Goal: Complete application form

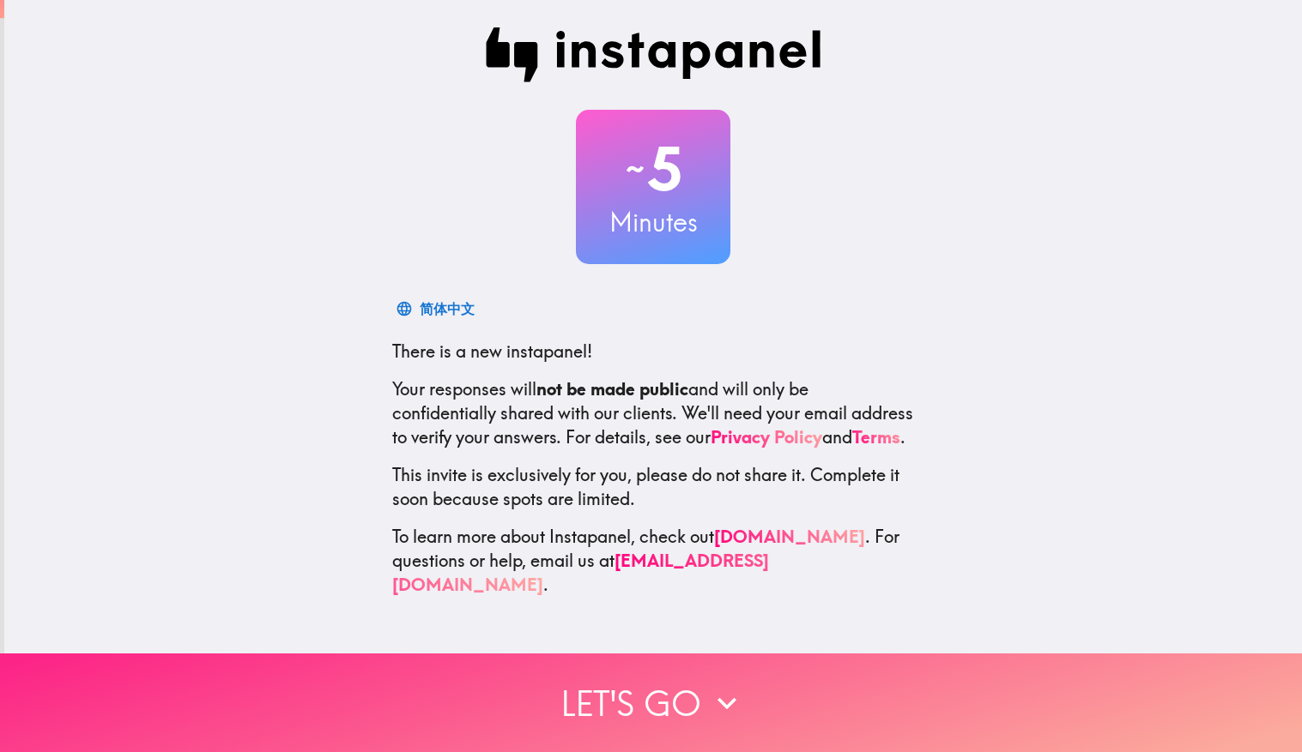
click at [679, 698] on button "Let's go" at bounding box center [651, 703] width 1302 height 99
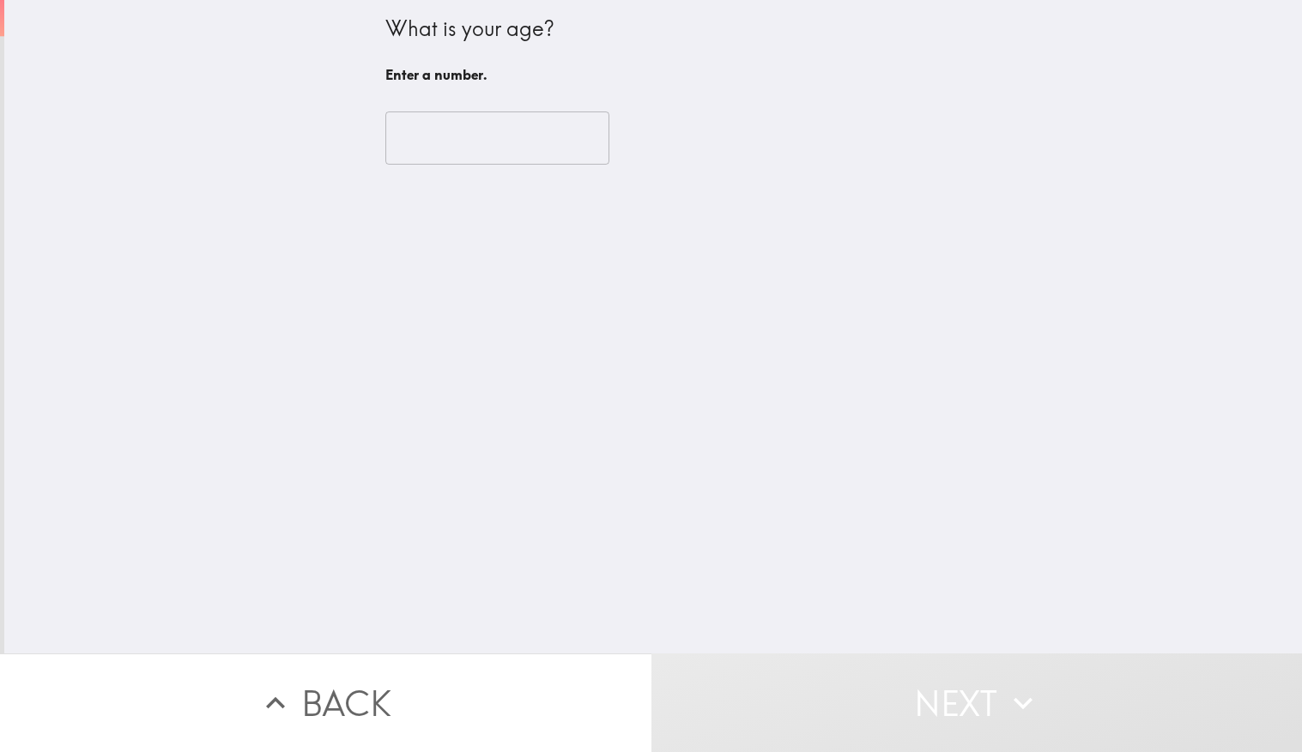
click at [552, 159] on input "number" at bounding box center [497, 138] width 224 height 53
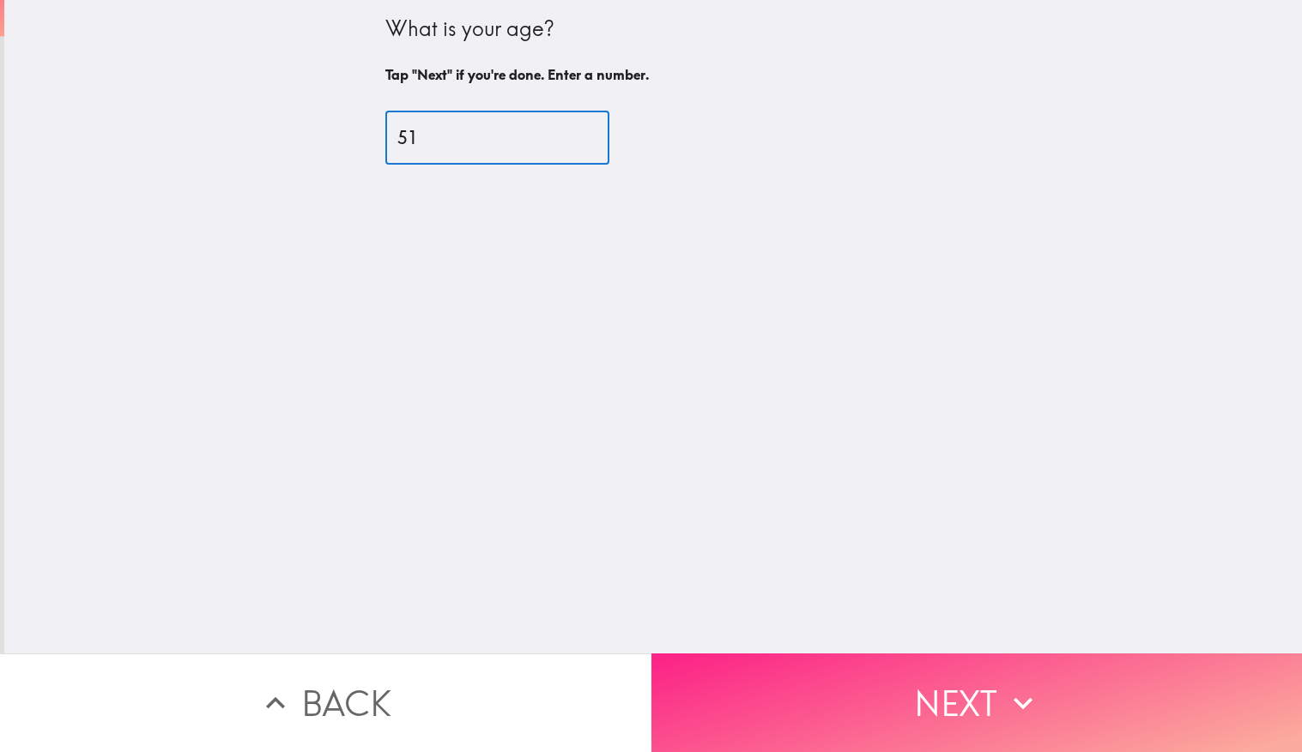
type input "51"
click at [956, 713] on button "Next" at bounding box center [976, 703] width 651 height 99
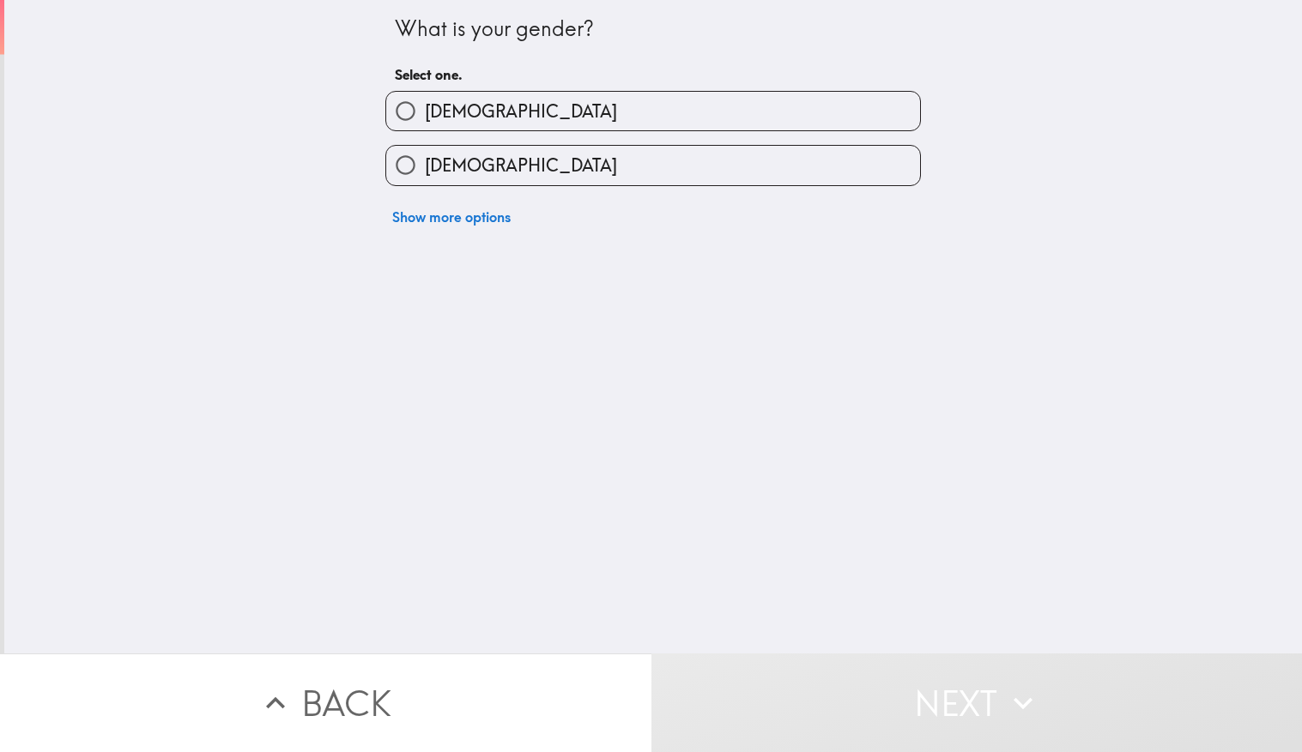
click at [587, 164] on label "[DEMOGRAPHIC_DATA]" at bounding box center [653, 165] width 534 height 39
click at [425, 164] on input "[DEMOGRAPHIC_DATA]" at bounding box center [405, 165] width 39 height 39
radio input "true"
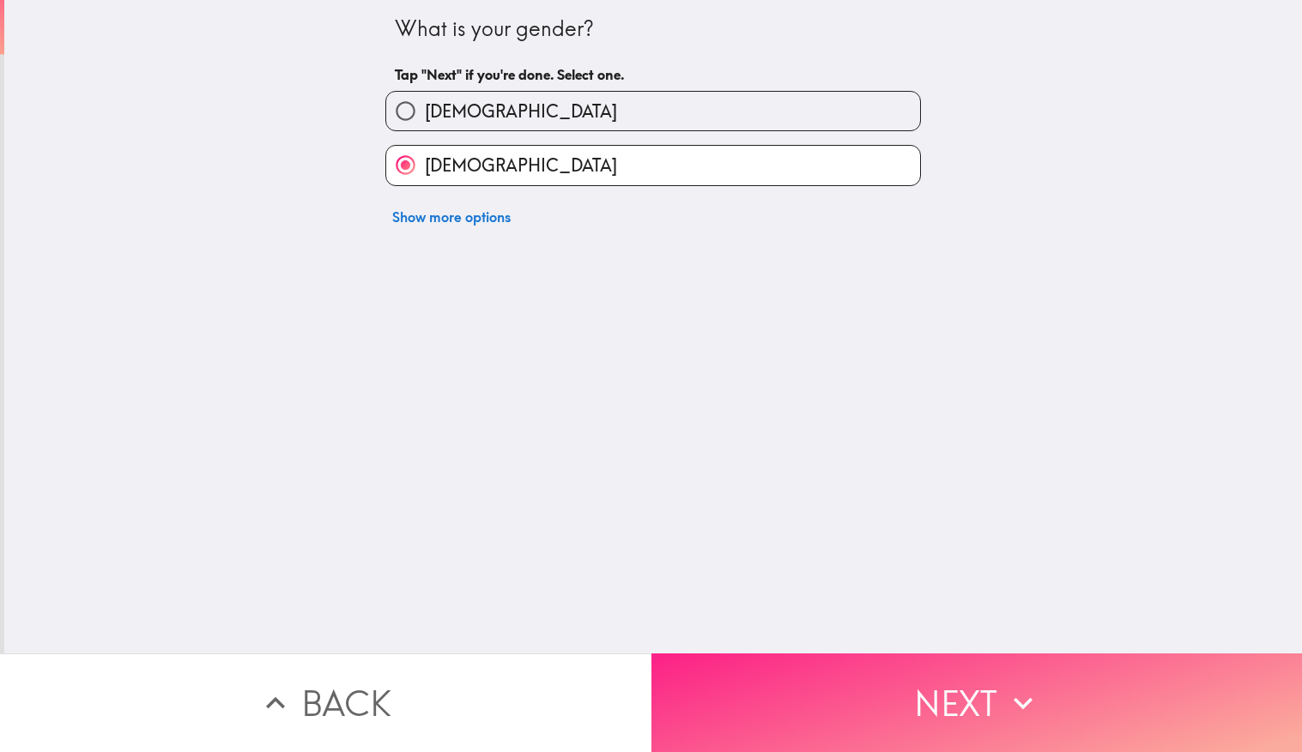
click at [873, 716] on button "Next" at bounding box center [976, 703] width 651 height 99
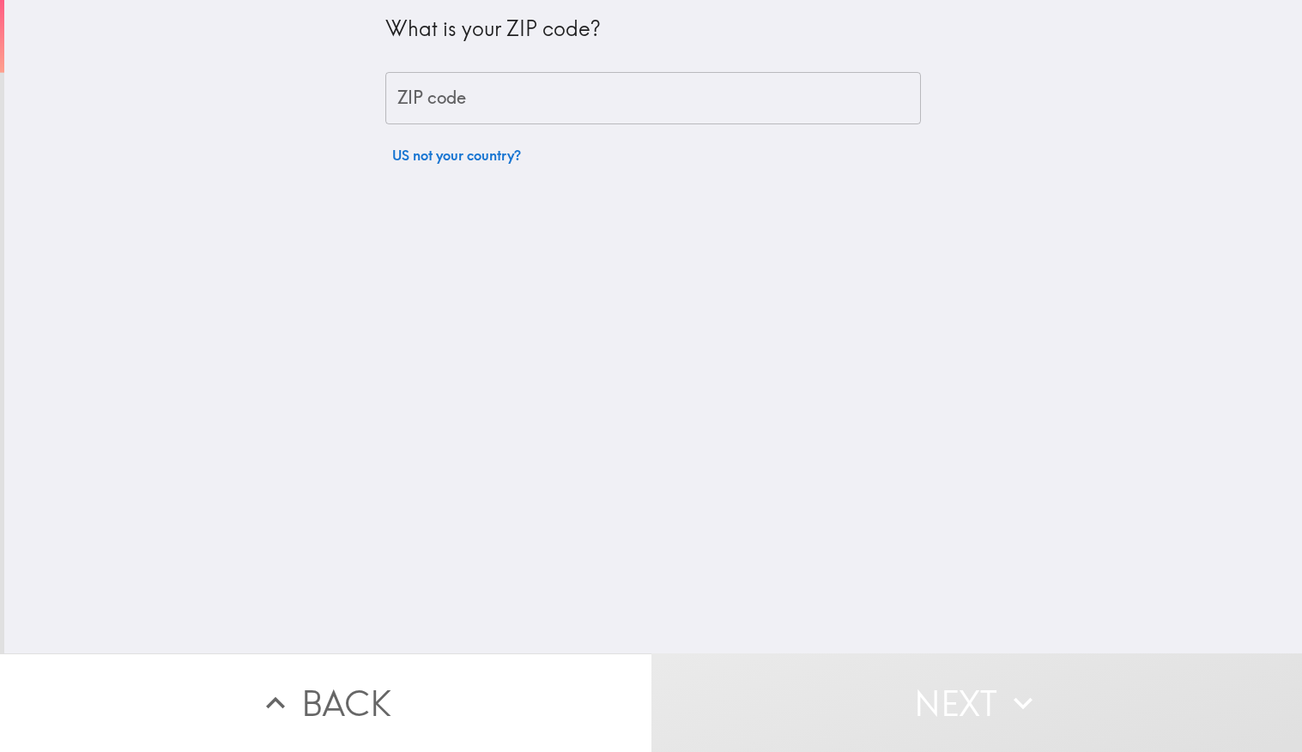
click at [671, 109] on input "ZIP code" at bounding box center [652, 98] width 535 height 53
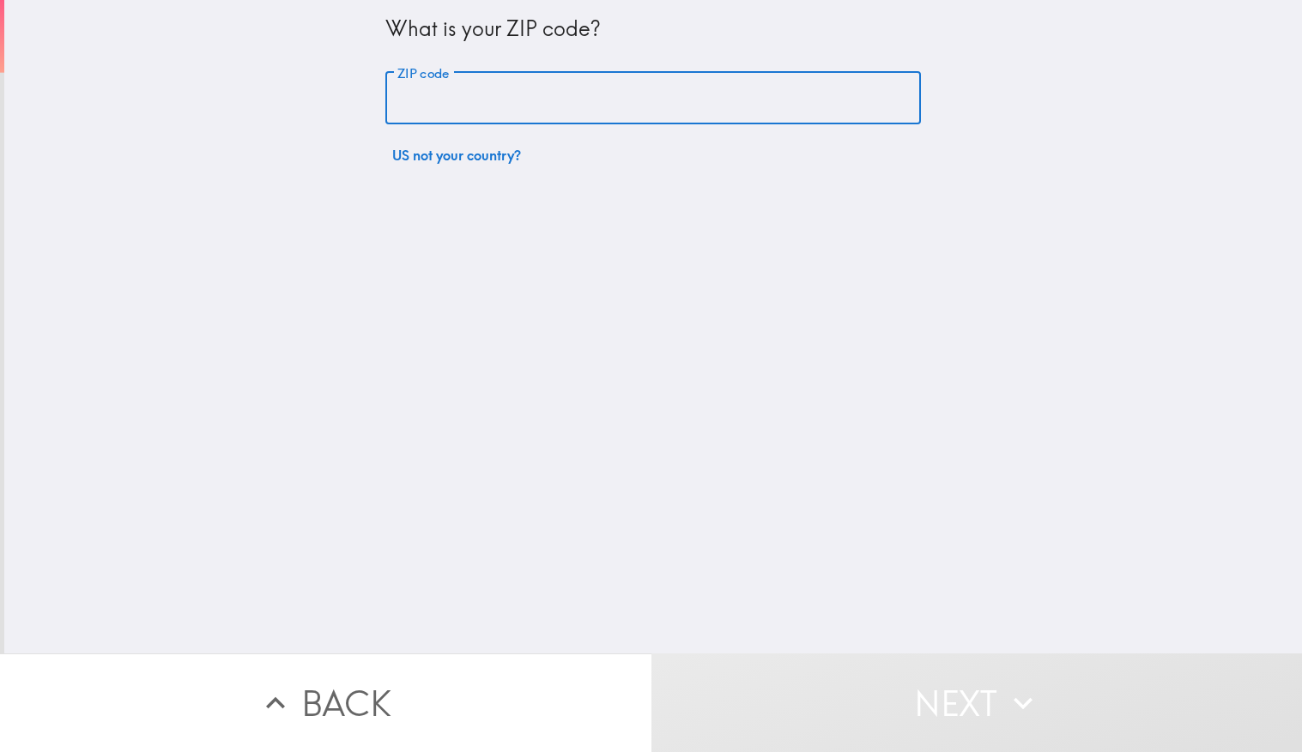
type input "40220"
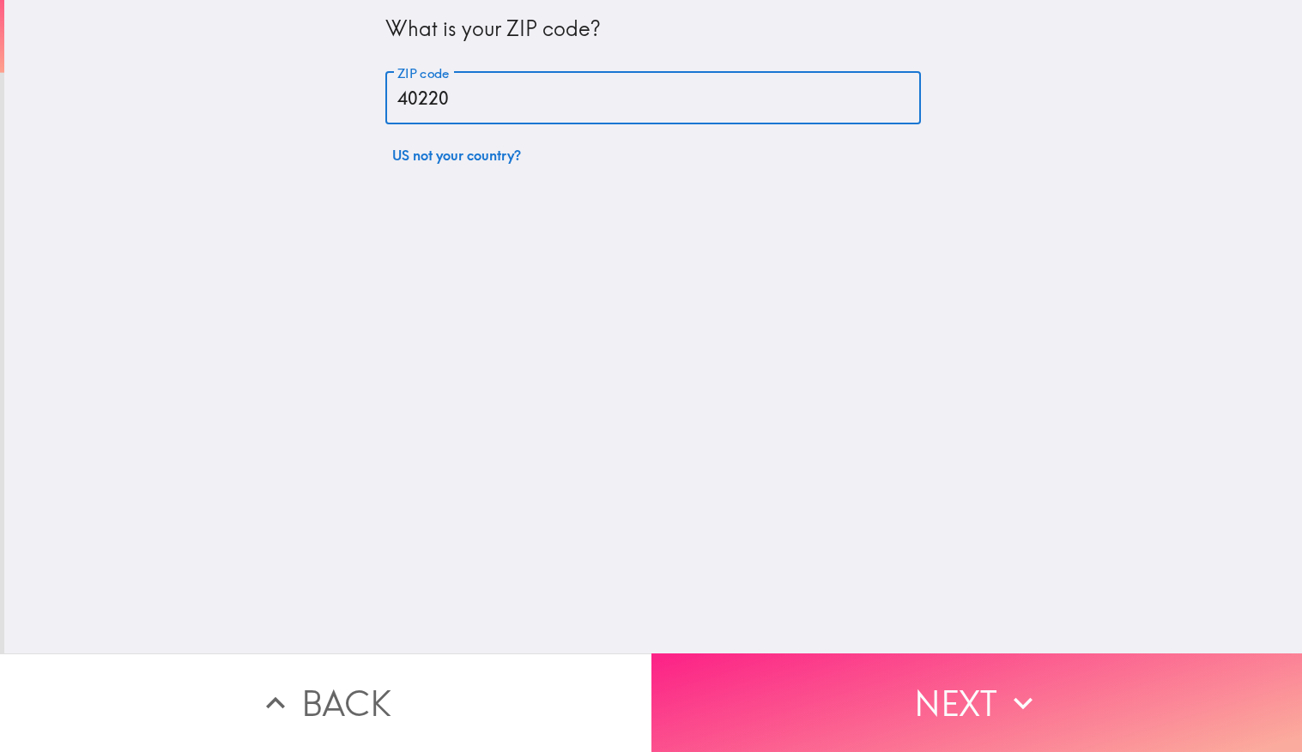
click at [991, 693] on button "Next" at bounding box center [976, 703] width 651 height 99
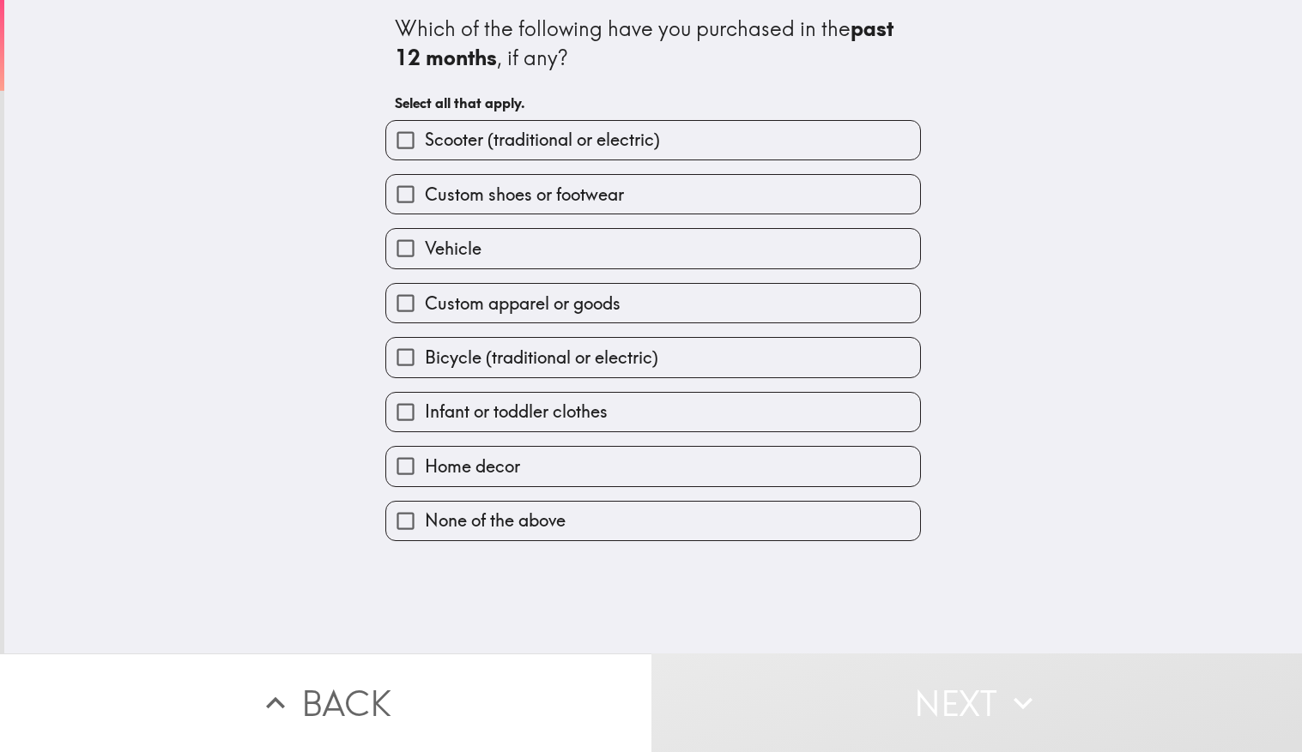
click at [492, 405] on span "Infant or toddler clothes" at bounding box center [516, 412] width 183 height 24
click at [425, 405] on input "Infant or toddler clothes" at bounding box center [405, 412] width 39 height 39
checkbox input "true"
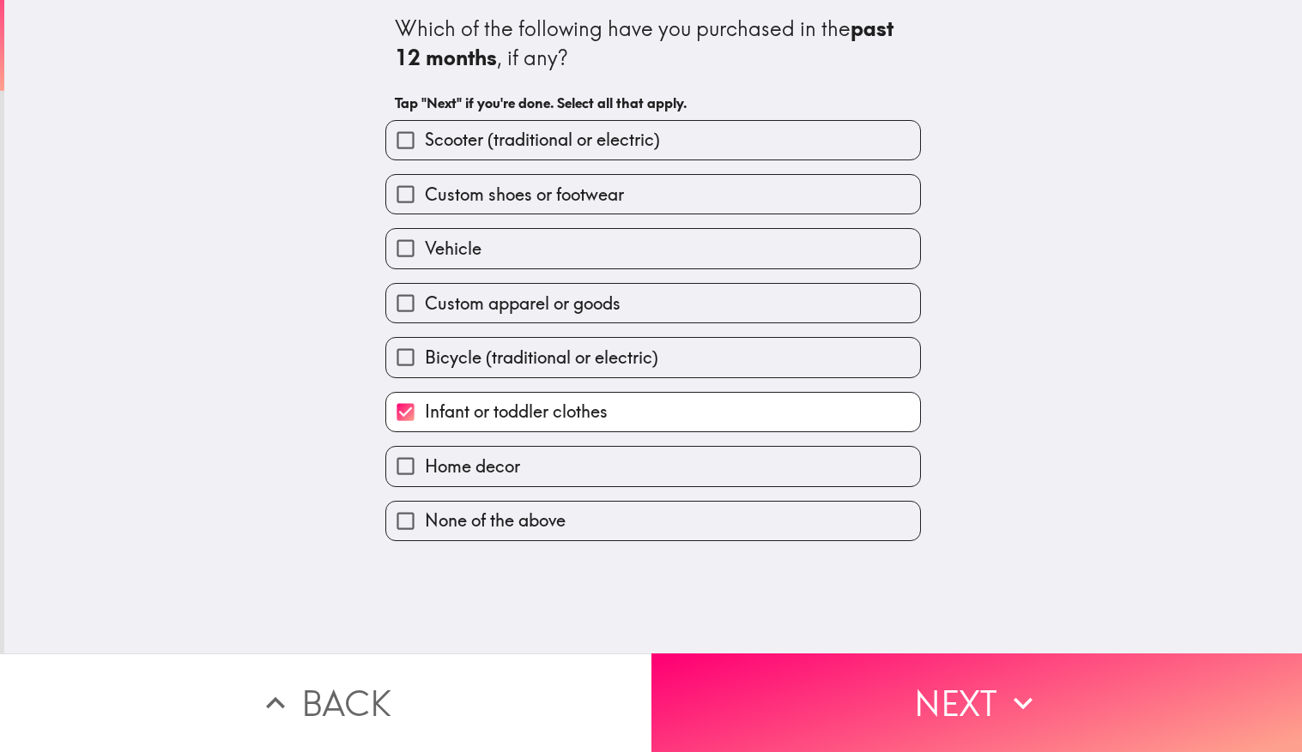
click at [492, 463] on span "Home decor" at bounding box center [472, 467] width 95 height 24
click at [425, 463] on input "Home decor" at bounding box center [405, 466] width 39 height 39
checkbox input "true"
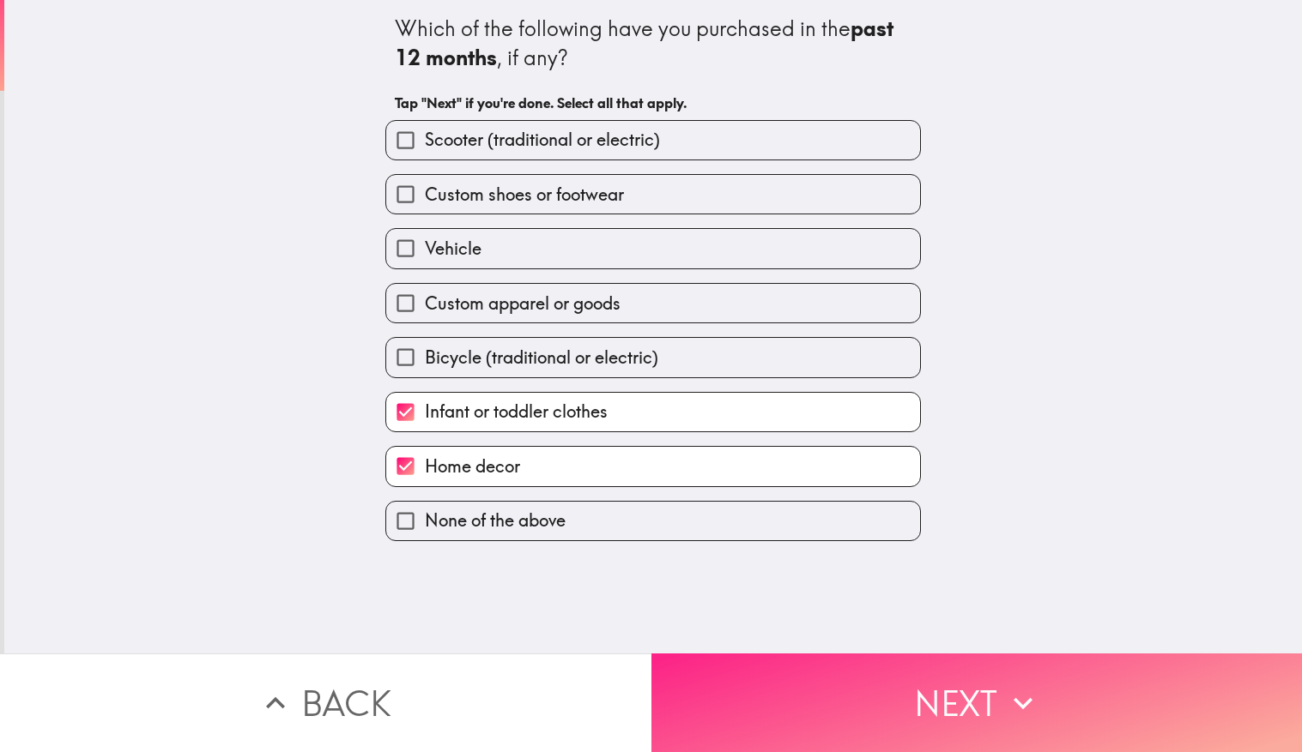
click at [928, 685] on button "Next" at bounding box center [976, 703] width 651 height 99
